Goal: Transaction & Acquisition: Purchase product/service

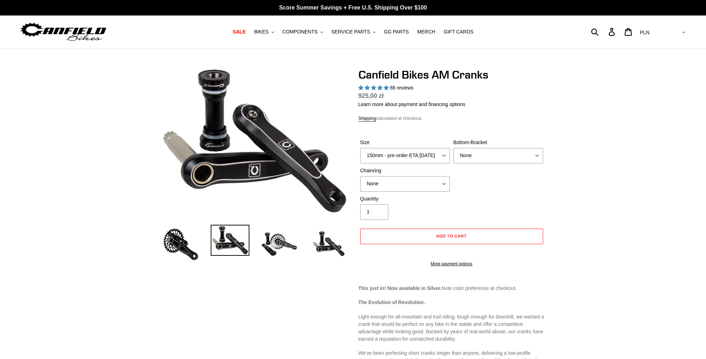
select select "highest-rating"
click at [443, 151] on select "150mm - pre-order ETA [DATE] 155mm - pre-order ETA [DATE] 160mm - pre-order ETA…" at bounding box center [405, 155] width 90 height 15
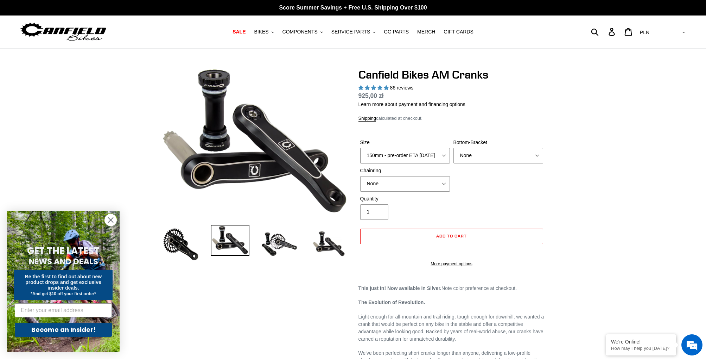
select select "165mm - pre-order ETA [DATE]"
click at [360, 148] on select "150mm - pre-order ETA [DATE] 155mm - pre-order ETA [DATE] 160mm - pre-order ETA…" at bounding box center [405, 155] width 90 height 15
click at [476, 156] on select "None BSA Threaded 68/73mm Press Fit PF92" at bounding box center [499, 155] width 90 height 15
select select "BSA Threaded 68/73mm"
click at [454, 148] on select "None BSA Threaded 68/73mm Press Fit PF92" at bounding box center [499, 155] width 90 height 15
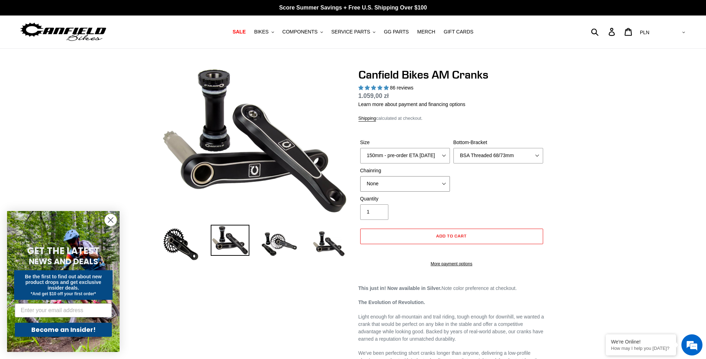
click at [431, 183] on select "None 30t Round (Boost 148) 30t Oval (Boost 148) 32t Round (Boost 148) 32t Oval …" at bounding box center [405, 183] width 90 height 15
select select "32t Round (Boost 148)"
click at [360, 176] on select "None 30t Round (Boost 148) 30t Oval (Boost 148) 32t Round (Boost 148) 32t Oval …" at bounding box center [405, 183] width 90 height 15
click at [285, 241] on img at bounding box center [279, 244] width 39 height 39
